Goal: Book appointment/travel/reservation

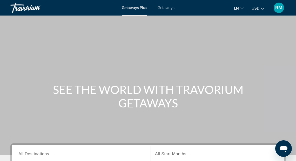
click at [174, 10] on span "Getaways" at bounding box center [165, 8] width 17 height 4
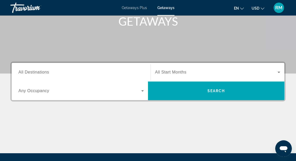
scroll to position [90, 0]
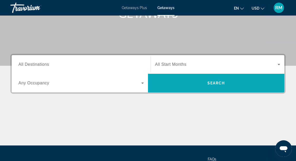
click at [215, 85] on span "Search" at bounding box center [216, 83] width 18 height 4
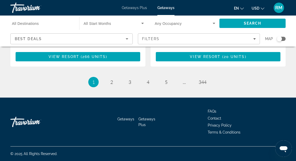
scroll to position [1333, 0]
click at [128, 85] on span "3" at bounding box center [129, 82] width 3 height 6
click at [167, 85] on span "5" at bounding box center [166, 82] width 3 height 6
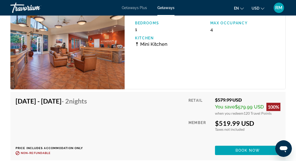
scroll to position [889, 0]
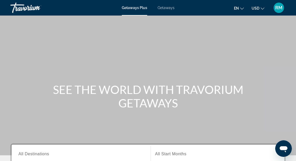
click at [140, 10] on span "Getaways Plus" at bounding box center [134, 8] width 25 height 4
click at [133, 9] on span "Getaways Plus" at bounding box center [134, 8] width 25 height 4
click at [125, 10] on span "Getaways Plus" at bounding box center [134, 8] width 25 height 4
click at [126, 10] on span "Getaways Plus" at bounding box center [134, 8] width 25 height 4
click at [127, 8] on span "Getaways Plus" at bounding box center [134, 8] width 25 height 4
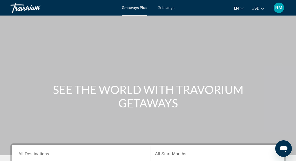
click at [141, 10] on span "Getaways Plus" at bounding box center [134, 8] width 25 height 4
click at [167, 9] on span "Getaways" at bounding box center [165, 8] width 17 height 4
click at [138, 10] on span "Getaways Plus" at bounding box center [134, 8] width 25 height 4
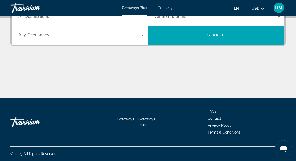
scroll to position [156, 0]
click at [142, 38] on icon "Search widget" at bounding box center [142, 35] width 6 height 6
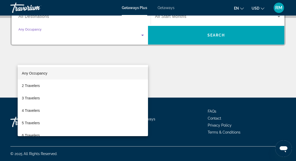
scroll to position [158, 0]
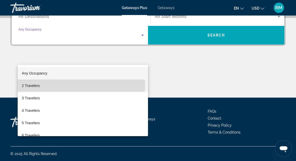
click at [40, 86] on span "2 Travelers" at bounding box center [31, 86] width 18 height 6
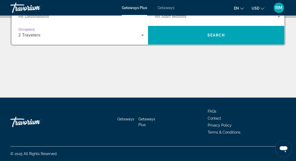
click at [141, 38] on icon "Search widget" at bounding box center [142, 35] width 6 height 6
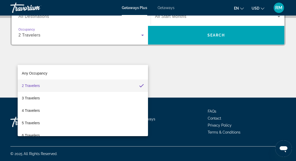
click at [275, 34] on div at bounding box center [148, 80] width 296 height 161
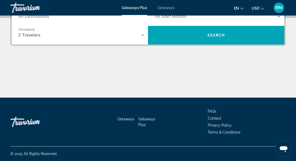
click at [275, 20] on icon "Search widget" at bounding box center [278, 16] width 6 height 6
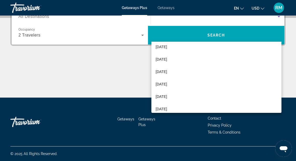
scroll to position [48, 0]
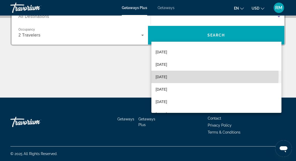
click at [166, 76] on span "March 2026" at bounding box center [160, 77] width 11 height 6
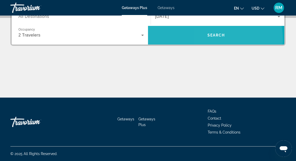
click at [207, 37] on span "Search" at bounding box center [216, 35] width 18 height 4
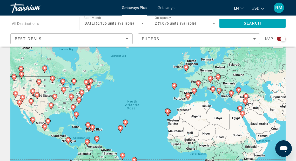
scroll to position [12, 0]
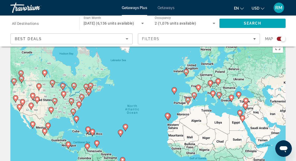
click at [188, 102] on image "Main content" at bounding box center [187, 100] width 3 height 3
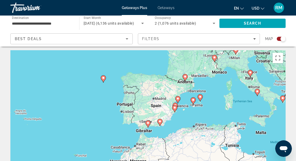
scroll to position [6, 0]
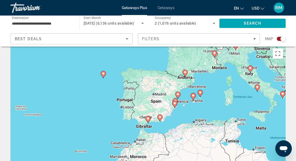
click at [150, 124] on gmp-advanced-marker "Main content" at bounding box center [147, 120] width 5 height 8
type input "**********"
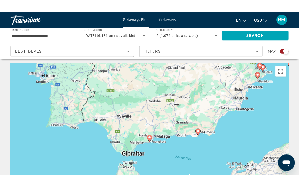
scroll to position [0, 0]
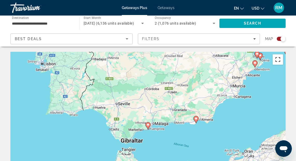
click at [274, 65] on button "Toggle fullscreen view" at bounding box center [277, 59] width 10 height 10
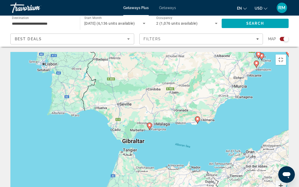
click at [286, 161] on button "Zoom in" at bounding box center [280, 185] width 10 height 10
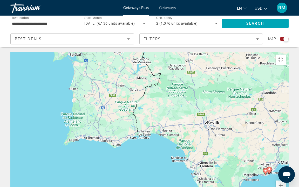
drag, startPoint x: 149, startPoint y: 88, endPoint x: 269, endPoint y: 133, distance: 127.8
click at [269, 161] on image "Main content" at bounding box center [269, 169] width 3 height 3
click at [286, 161] on button "Zoom in" at bounding box center [280, 185] width 10 height 10
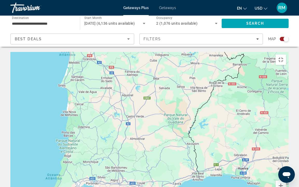
drag, startPoint x: 87, startPoint y: 77, endPoint x: 157, endPoint y: 115, distance: 80.5
click at [158, 115] on div "Main content" at bounding box center [149, 130] width 278 height 156
click at [147, 106] on div "Main content" at bounding box center [149, 130] width 278 height 156
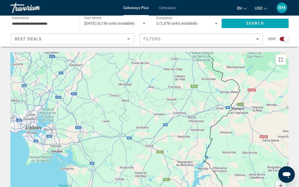
drag, startPoint x: 297, startPoint y: 53, endPoint x: 296, endPoint y: 186, distance: 133.8
click at [288, 161] on div "Keyboard shortcuts Map Data Map data ©2025 Google, Inst. Geogr. Nacional Map da…" at bounding box center [149, 130] width 278 height 156
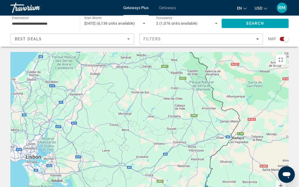
drag, startPoint x: 298, startPoint y: 157, endPoint x: 298, endPoint y: 186, distance: 29.8
click at [288, 161] on div "Keyboard shortcuts Map Data Map data ©2025 Google, Inst. Geogr. Nacional Map da…" at bounding box center [149, 130] width 278 height 156
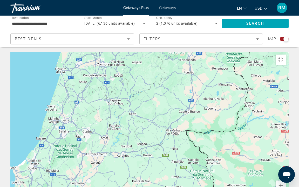
drag, startPoint x: 296, startPoint y: 98, endPoint x: 298, endPoint y: 186, distance: 89.0
click at [288, 161] on div "Keyboard shortcuts Map Data Map data ©2025 Google, Inst. Geogr. Nacional Map da…" at bounding box center [149, 130] width 278 height 156
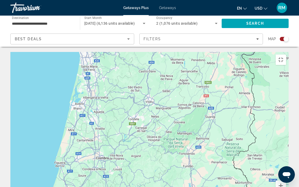
drag, startPoint x: 294, startPoint y: 92, endPoint x: 290, endPoint y: 150, distance: 57.4
click at [288, 161] on div "Keyboard shortcuts Map Data Map data ©2025 Google, Inst. Geogr. Nacional Map da…" at bounding box center [149, 130] width 278 height 156
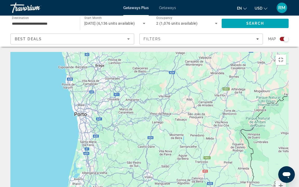
drag, startPoint x: 280, startPoint y: 84, endPoint x: 279, endPoint y: 186, distance: 103.0
click at [279, 161] on div "Keyboard shortcuts Map Data Map data ©2025 Google, Inst. Geogr. Nacional Map da…" at bounding box center [149, 130] width 278 height 156
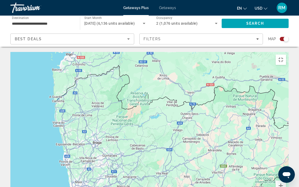
drag, startPoint x: 279, startPoint y: 108, endPoint x: 276, endPoint y: 185, distance: 77.1
click at [276, 161] on div "Keyboard shortcuts Map Data Map data ©2025 Google, Inst. Geogr. Nacional Map da…" at bounding box center [149, 130] width 278 height 156
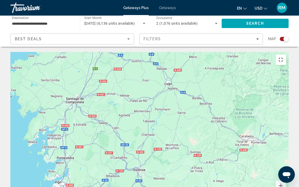
drag, startPoint x: 291, startPoint y: 58, endPoint x: 280, endPoint y: 179, distance: 122.2
click at [280, 161] on div "Keyboard shortcuts Map Data Map data ©2025 Google, Inst. Geogr. Nacional Map da…" at bounding box center [149, 130] width 278 height 156
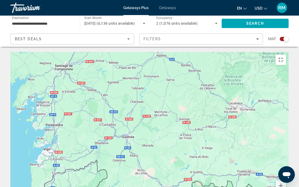
drag, startPoint x: 272, startPoint y: 99, endPoint x: 261, endPoint y: 68, distance: 32.7
click at [261, 68] on div "Main content" at bounding box center [149, 130] width 278 height 156
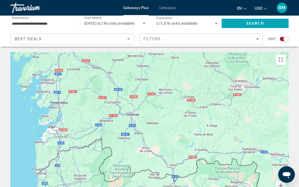
drag, startPoint x: 290, startPoint y: 135, endPoint x: 295, endPoint y: 112, distance: 23.6
click at [288, 112] on div "Main content" at bounding box center [149, 130] width 278 height 156
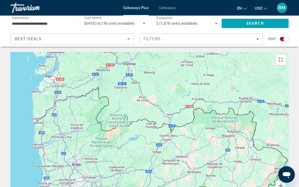
drag, startPoint x: 298, startPoint y: 147, endPoint x: 294, endPoint y: 96, distance: 50.9
click at [288, 96] on div "Main content" at bounding box center [149, 130] width 278 height 156
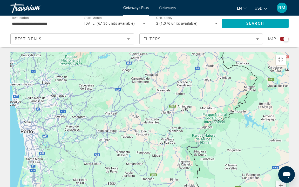
drag, startPoint x: 257, startPoint y: 133, endPoint x: 227, endPoint y: 51, distance: 88.0
click at [227, 52] on div "Main content" at bounding box center [149, 130] width 278 height 156
click at [222, 94] on div "Main content" at bounding box center [149, 130] width 278 height 156
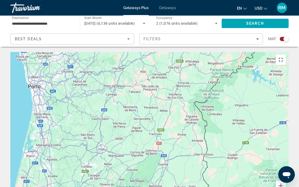
drag, startPoint x: 220, startPoint y: 99, endPoint x: 228, endPoint y: 53, distance: 46.3
click at [228, 53] on div "Main content" at bounding box center [149, 130] width 278 height 156
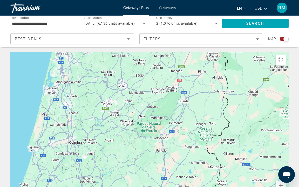
drag, startPoint x: 233, startPoint y: 120, endPoint x: 254, endPoint y: 55, distance: 67.6
click at [254, 55] on div "Main content" at bounding box center [149, 130] width 278 height 156
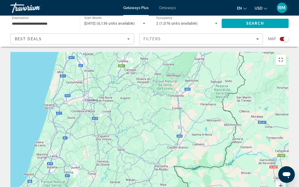
drag, startPoint x: 212, startPoint y: 127, endPoint x: 227, endPoint y: 98, distance: 32.0
click at [228, 87] on div "Main content" at bounding box center [149, 130] width 278 height 156
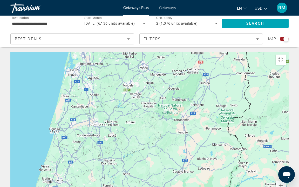
drag, startPoint x: 139, startPoint y: 168, endPoint x: 144, endPoint y: 186, distance: 19.0
click at [144, 161] on div "Main content" at bounding box center [149, 130] width 278 height 156
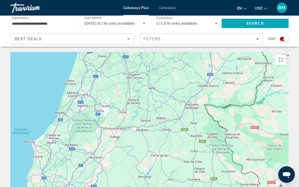
drag, startPoint x: 146, startPoint y: 185, endPoint x: 170, endPoint y: 106, distance: 82.7
click at [171, 100] on div "Main content" at bounding box center [149, 130] width 278 height 156
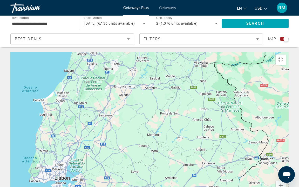
drag, startPoint x: 112, startPoint y: 177, endPoint x: 121, endPoint y: 134, distance: 43.9
click at [122, 135] on div "Main content" at bounding box center [149, 130] width 278 height 156
